Goal: Check status: Check status

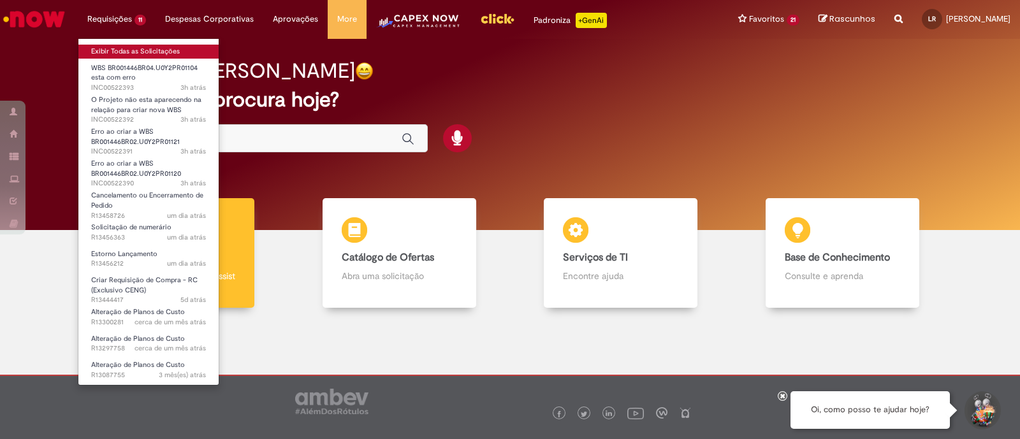
click at [120, 50] on link "Exibir Todas as Solicitações" at bounding box center [148, 52] width 140 height 14
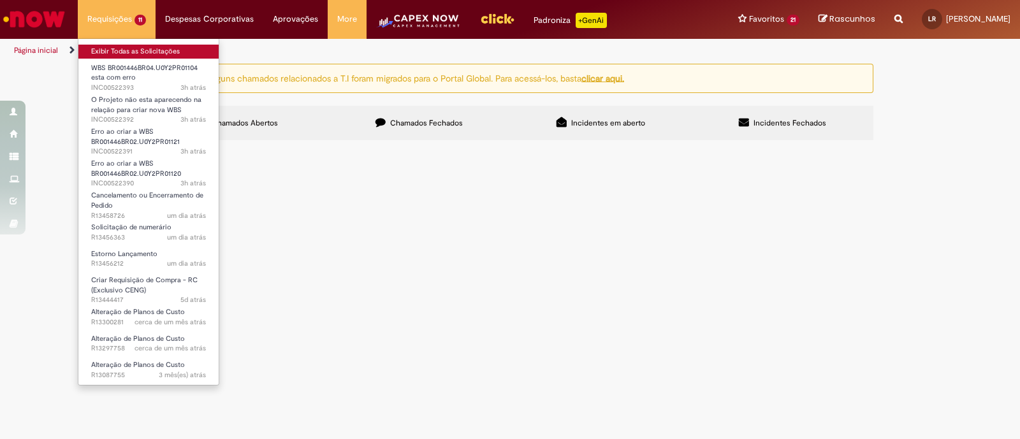
click at [120, 50] on link "Exibir Todas as Solicitações" at bounding box center [148, 52] width 140 height 14
